Goal: Information Seeking & Learning: Learn about a topic

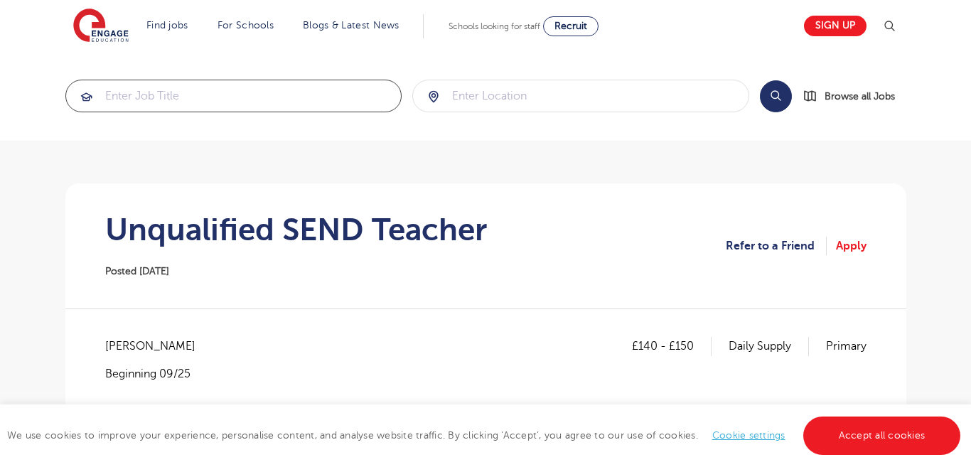
click at [236, 86] on input "search" at bounding box center [234, 95] width 336 height 31
type input "aspiring sen teacher"
click at [631, 82] on input "search" at bounding box center [581, 95] width 336 height 31
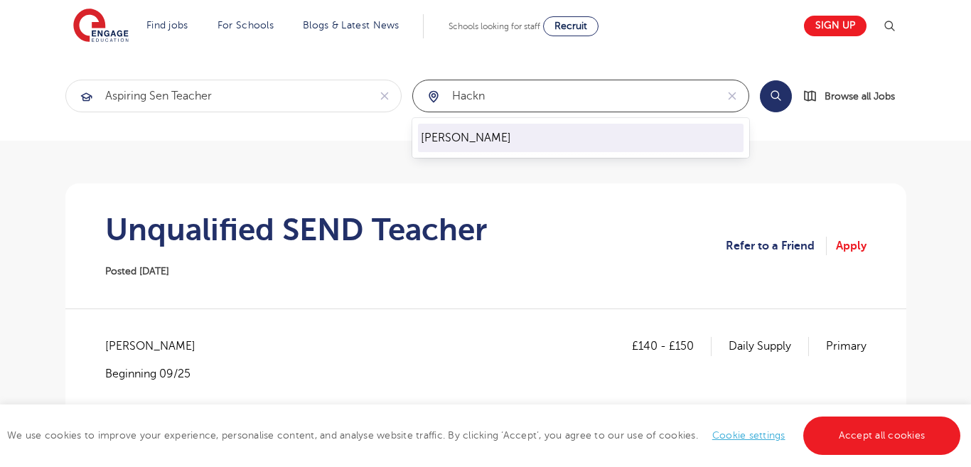
click at [578, 122] on div "[PERSON_NAME]" at bounding box center [580, 138] width 337 height 40
click at [557, 143] on li "[PERSON_NAME]" at bounding box center [581, 138] width 326 height 28
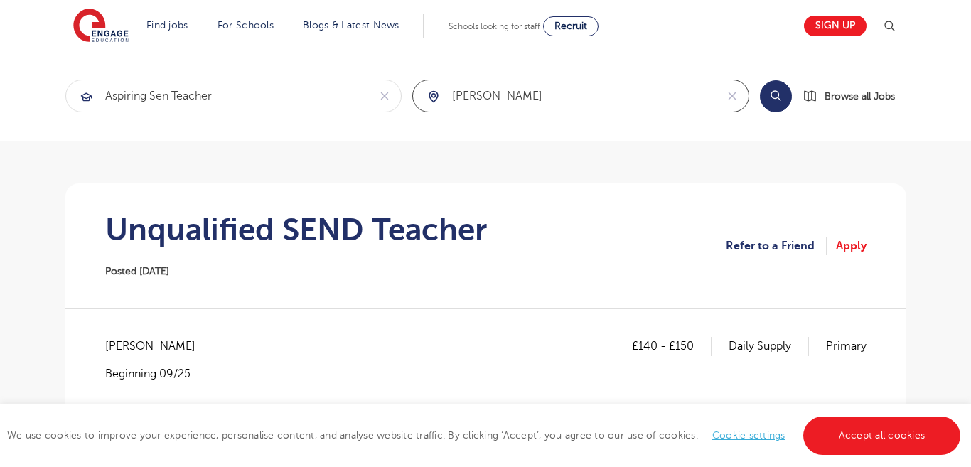
type input "[PERSON_NAME]"
click button "Submit" at bounding box center [0, 0] width 0 height 0
